Goal: Find specific page/section: Find specific page/section

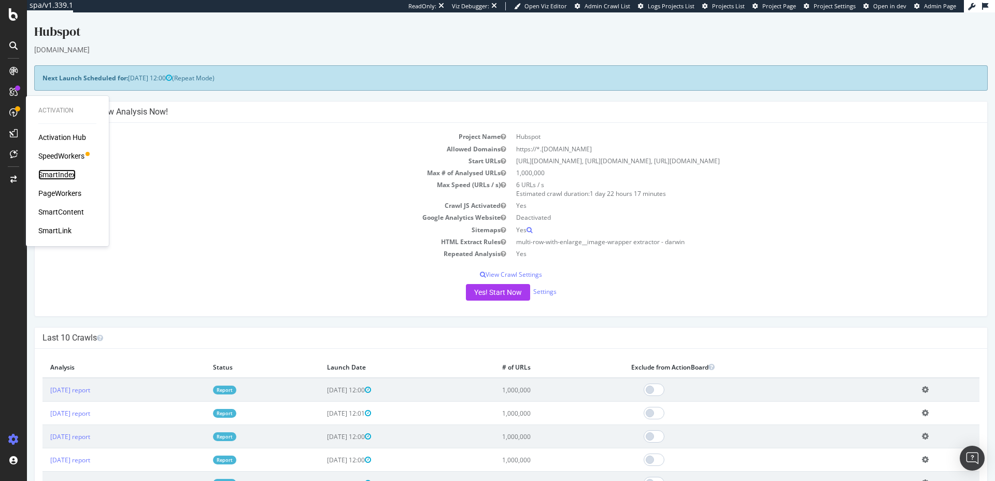
click at [56, 172] on div "SmartIndex" at bounding box center [56, 175] width 37 height 10
